Goal: Transaction & Acquisition: Purchase product/service

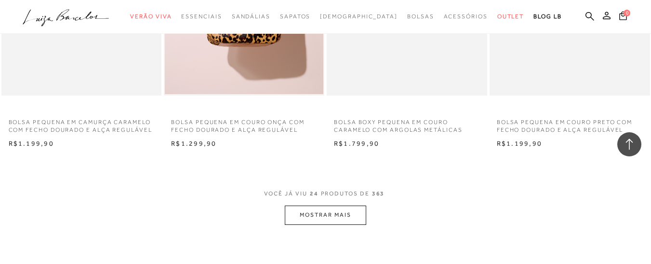
scroll to position [1750, 0]
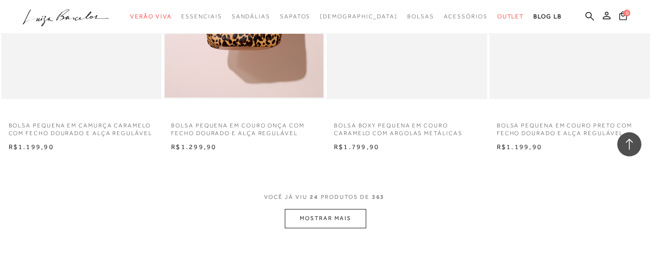
click at [326, 218] on button "MOSTRAR MAIS" at bounding box center [325, 218] width 81 height 19
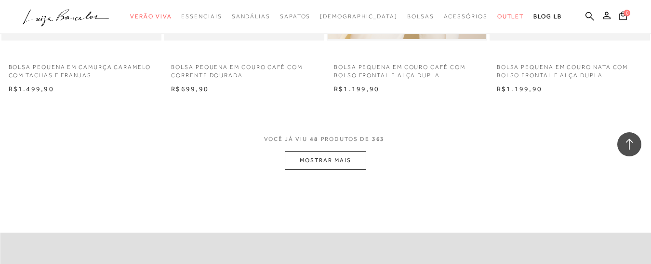
scroll to position [3679, 0]
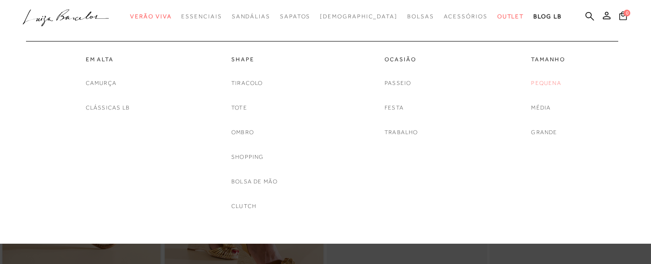
click at [548, 82] on link "Pequena" at bounding box center [546, 83] width 30 height 10
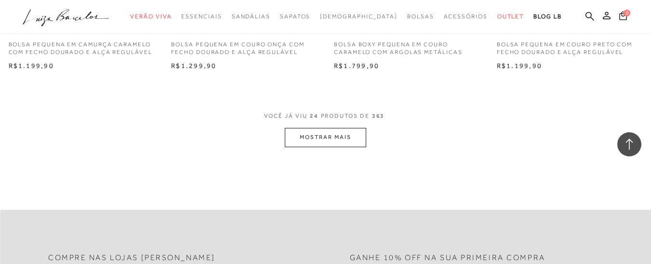
scroll to position [1832, 0]
click at [323, 138] on button "MOSTRAR MAIS" at bounding box center [325, 136] width 81 height 19
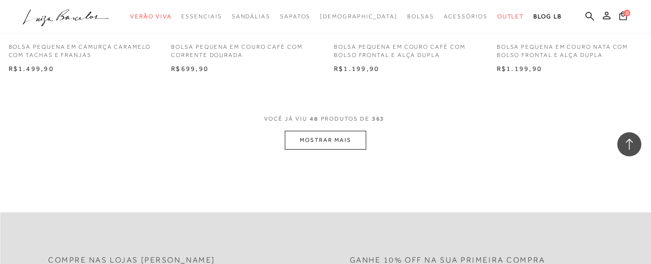
scroll to position [3664, 0]
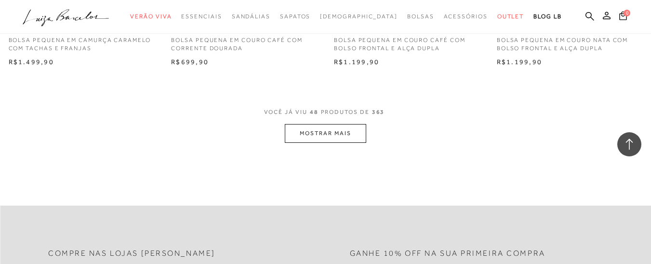
click at [325, 133] on button "MOSTRAR MAIS" at bounding box center [325, 133] width 81 height 19
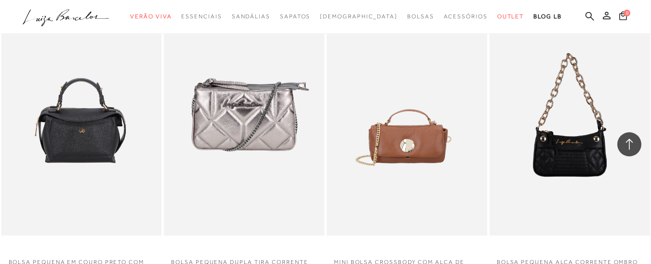
scroll to position [3808, 0]
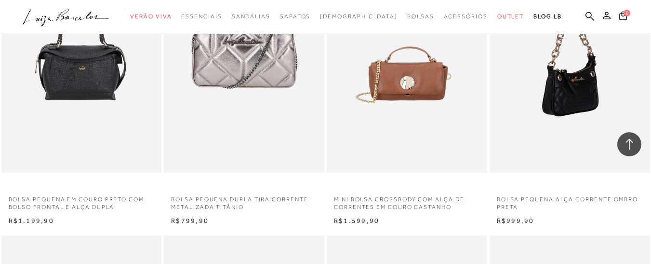
click at [563, 88] on img at bounding box center [571, 52] width 160 height 241
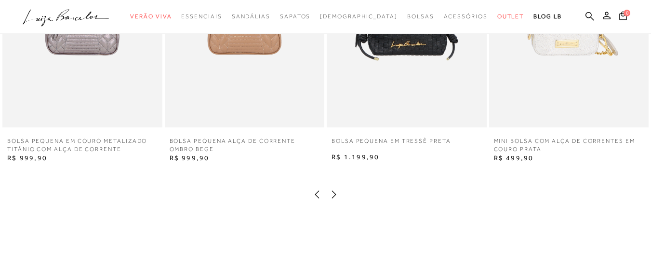
scroll to position [1109, 0]
